Goal: Find specific page/section: Find specific page/section

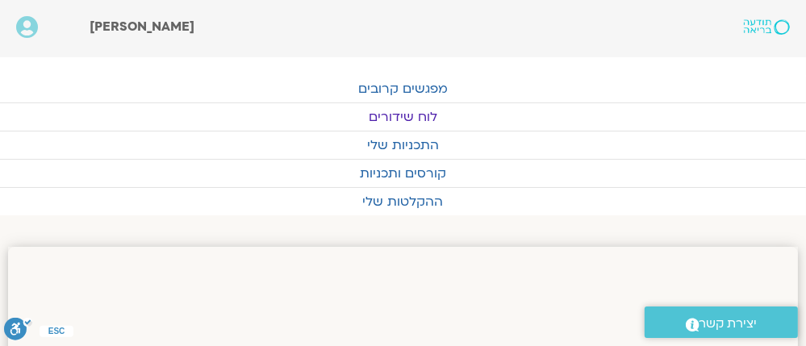
click at [395, 111] on link "לוח שידורים" at bounding box center [403, 116] width 806 height 27
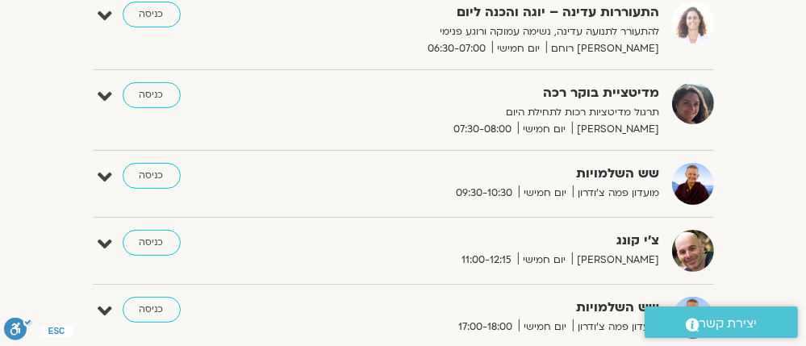
scroll to position [258, 0]
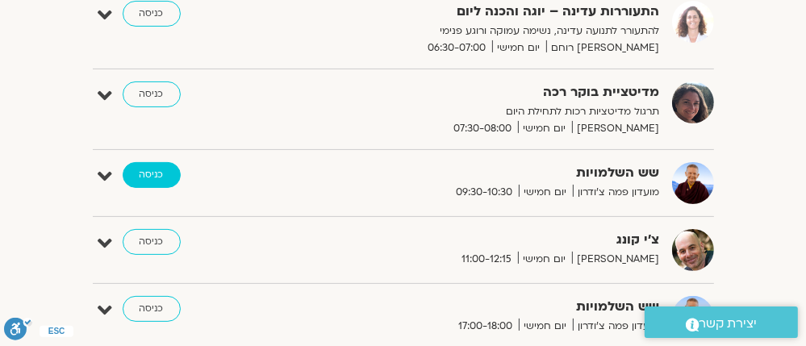
click at [142, 168] on link "כניסה" at bounding box center [152, 175] width 58 height 26
